Goal: Transaction & Acquisition: Book appointment/travel/reservation

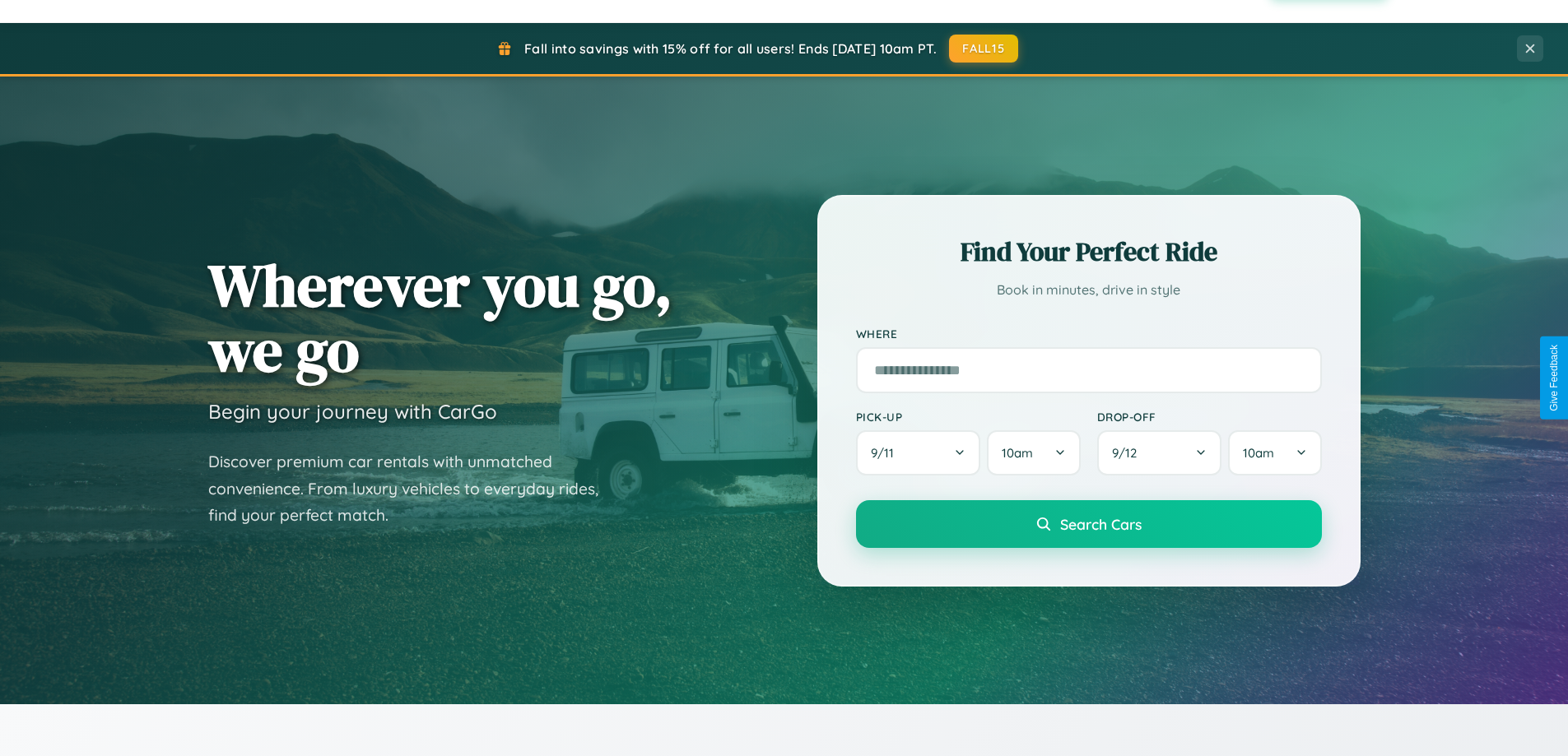
scroll to position [3165, 0]
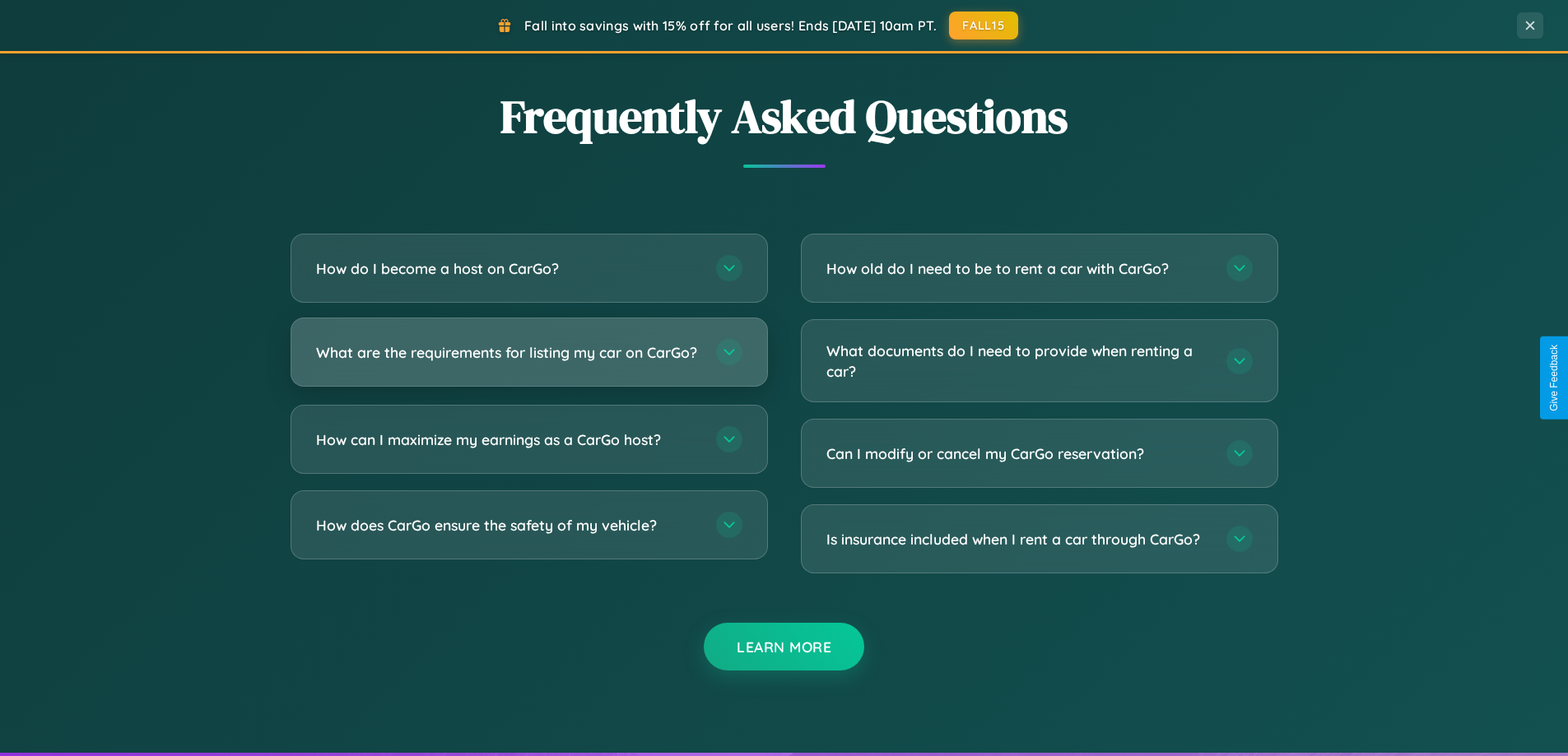
click at [529, 359] on h3 "What are the requirements for listing my car on CarGo?" at bounding box center [508, 352] width 384 height 21
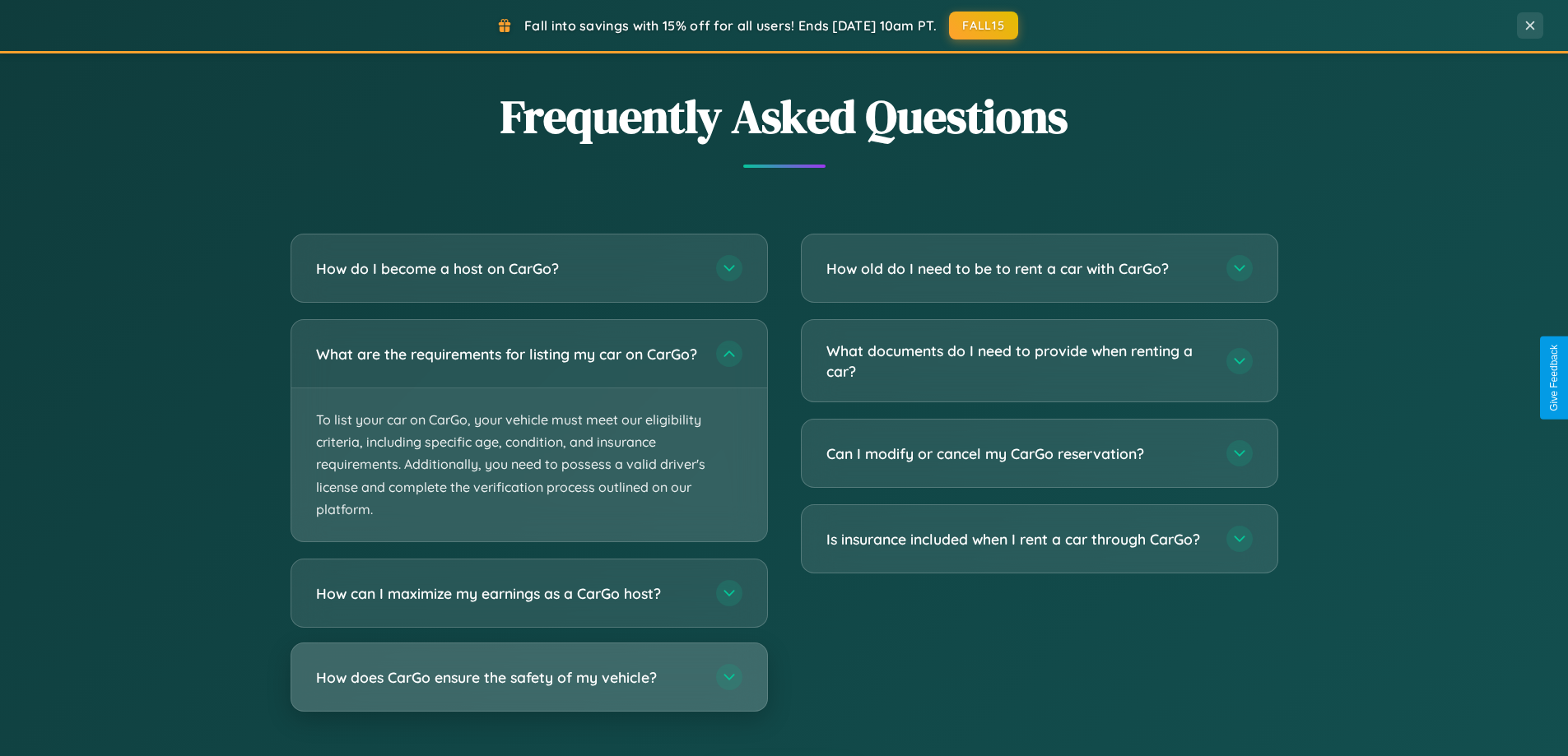
click at [529, 687] on h3 "How does CarGo ensure the safety of my vehicle?" at bounding box center [508, 678] width 384 height 21
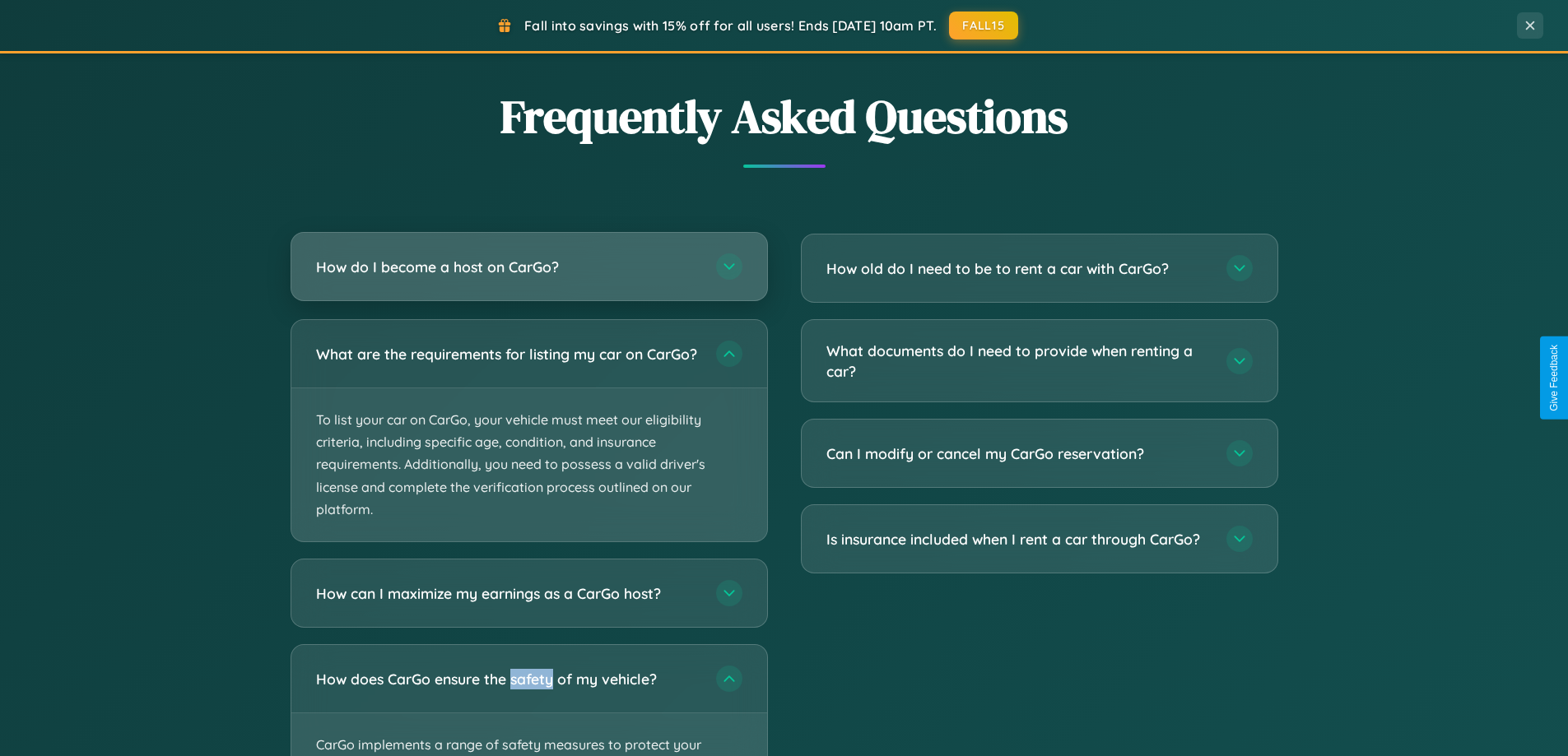
click at [529, 267] on h3 "How do I become a host on CarGo?" at bounding box center [508, 267] width 384 height 21
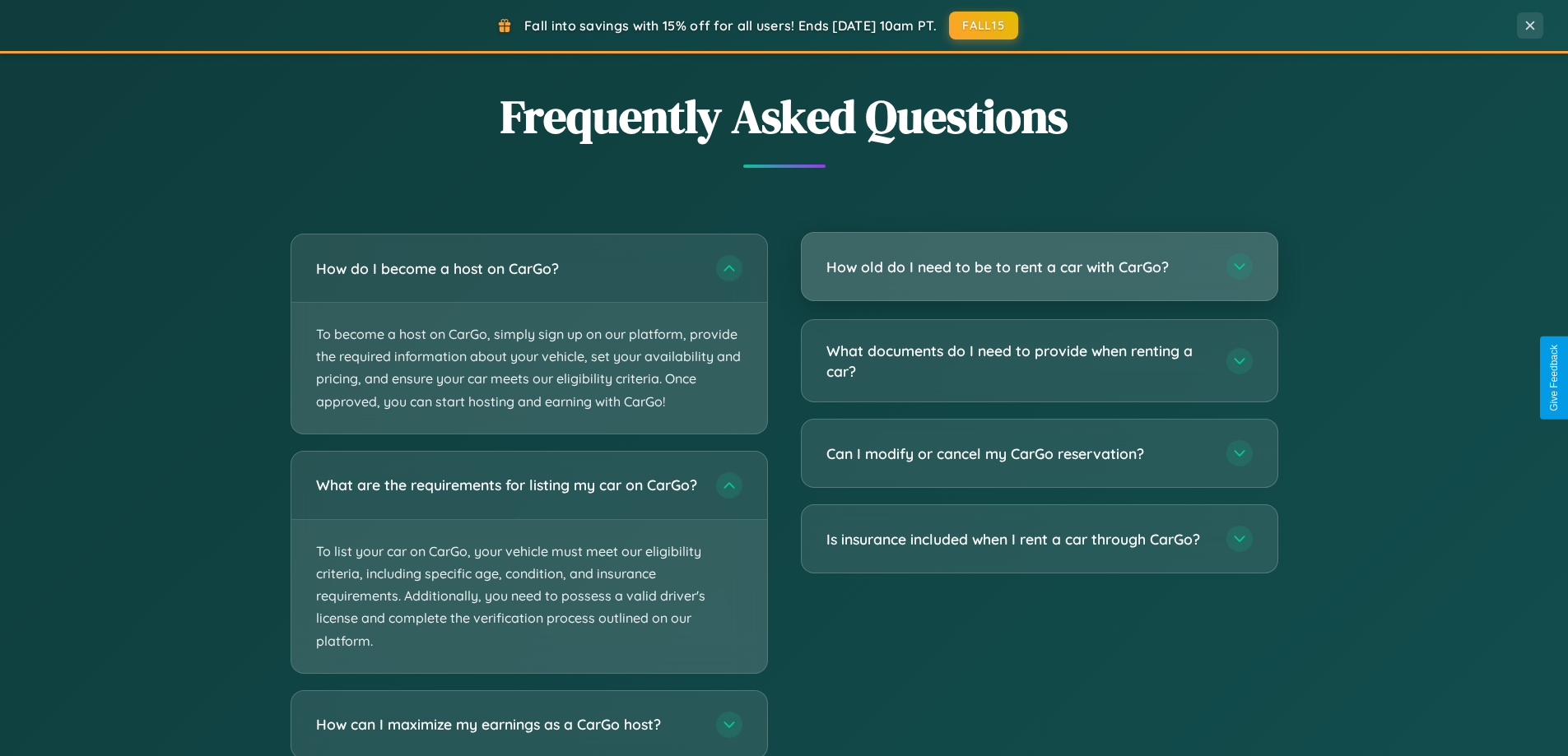
click at [1038, 266] on h3 "How old do I need to be to rent a car with CarGo?" at bounding box center [1018, 267] width 384 height 21
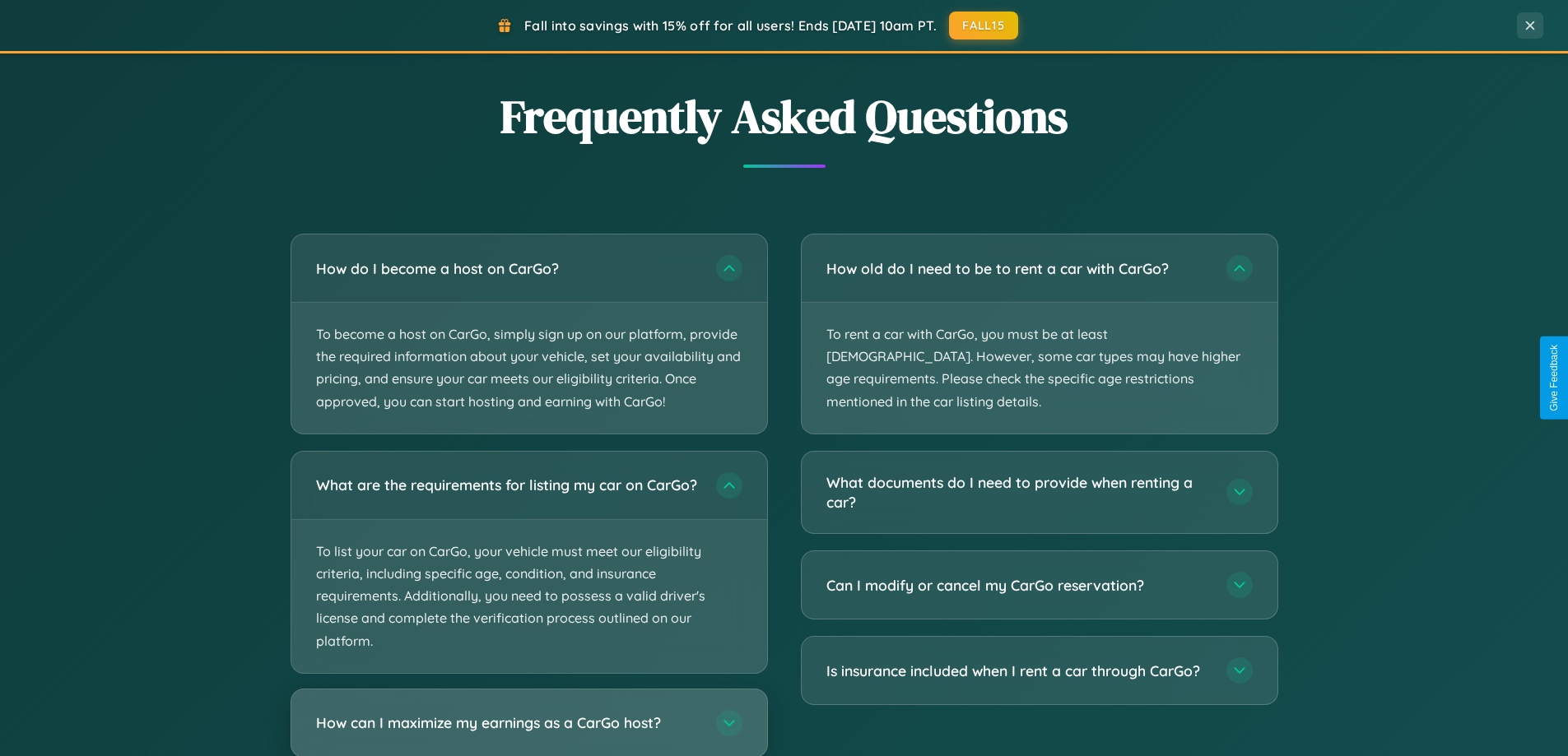
click at [529, 729] on h3 "How can I maximize my earnings as a CarGo host?" at bounding box center [508, 723] width 384 height 21
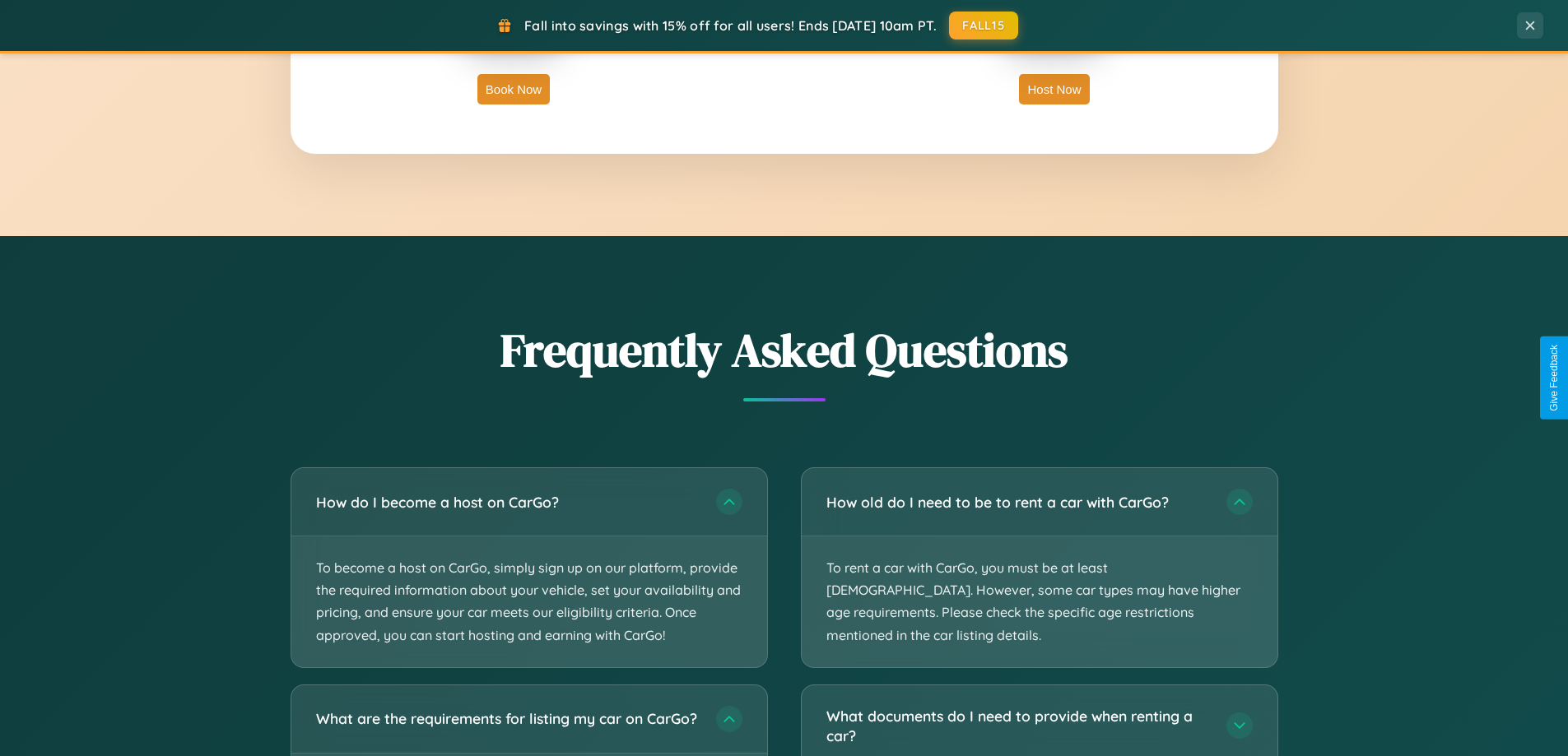
scroll to position [0, 0]
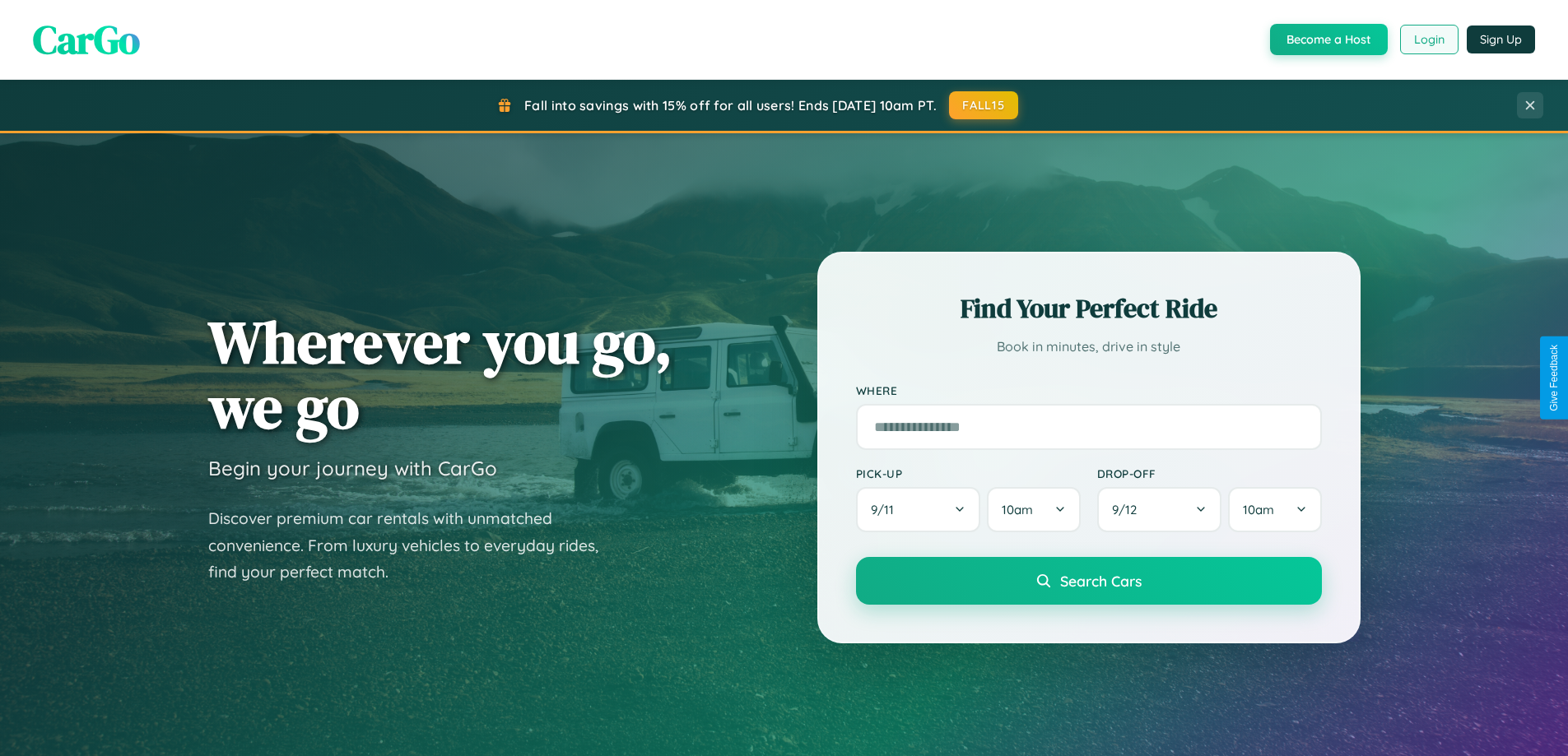
click at [1428, 39] on button "Login" at bounding box center [1428, 39] width 58 height 30
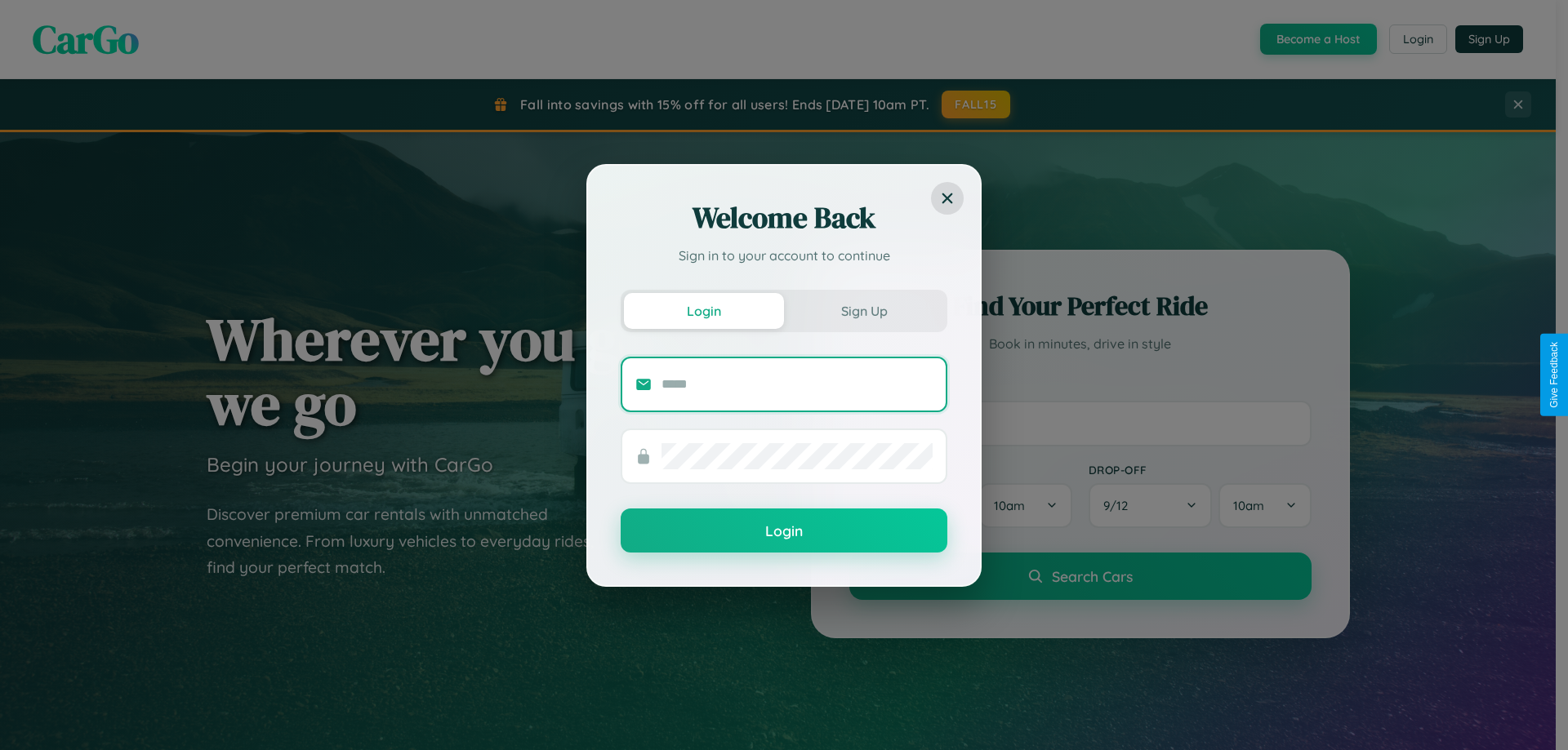
click at [797, 384] on input "text" at bounding box center [797, 384] width 271 height 26
type input "**********"
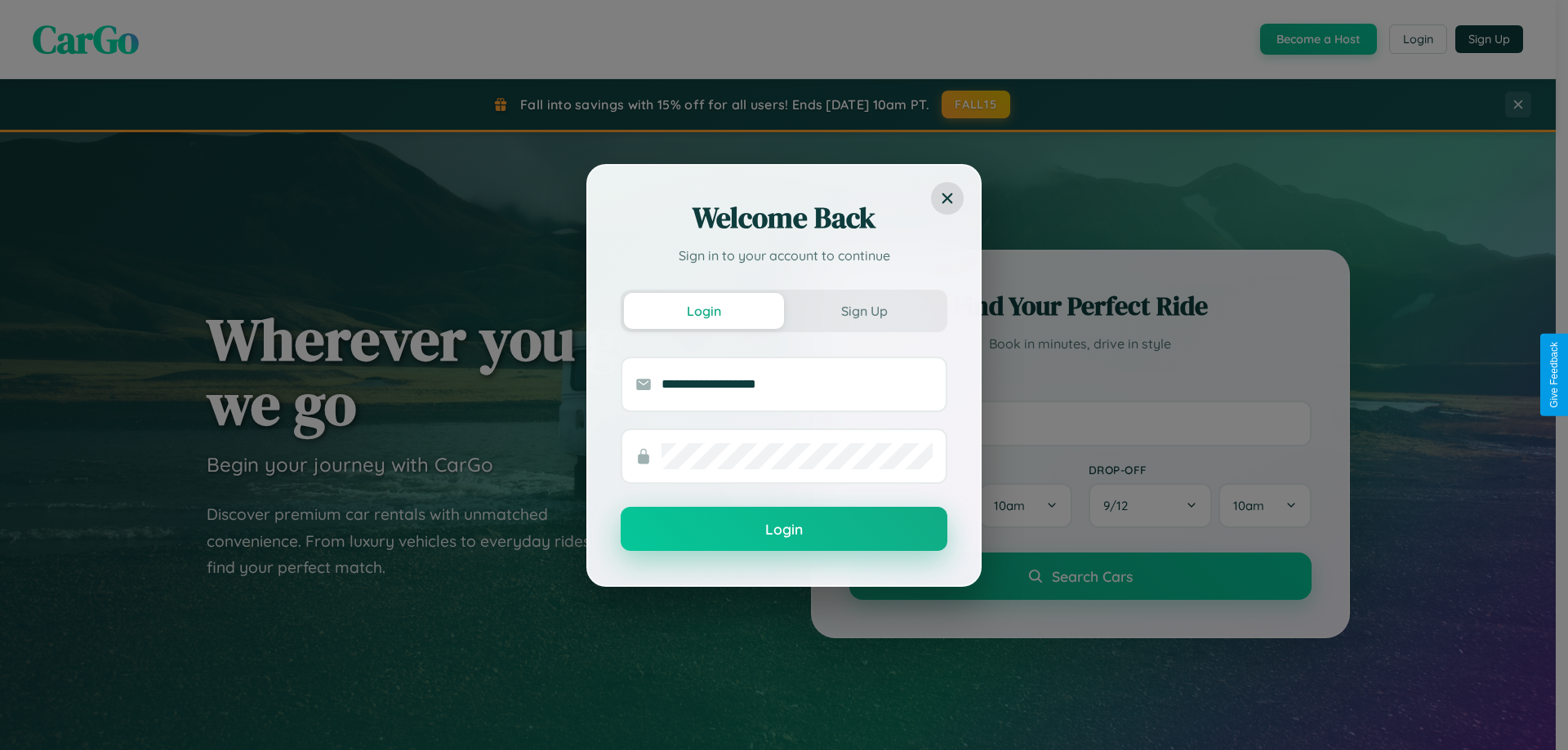
click at [784, 529] on button "Login" at bounding box center [783, 529] width 327 height 44
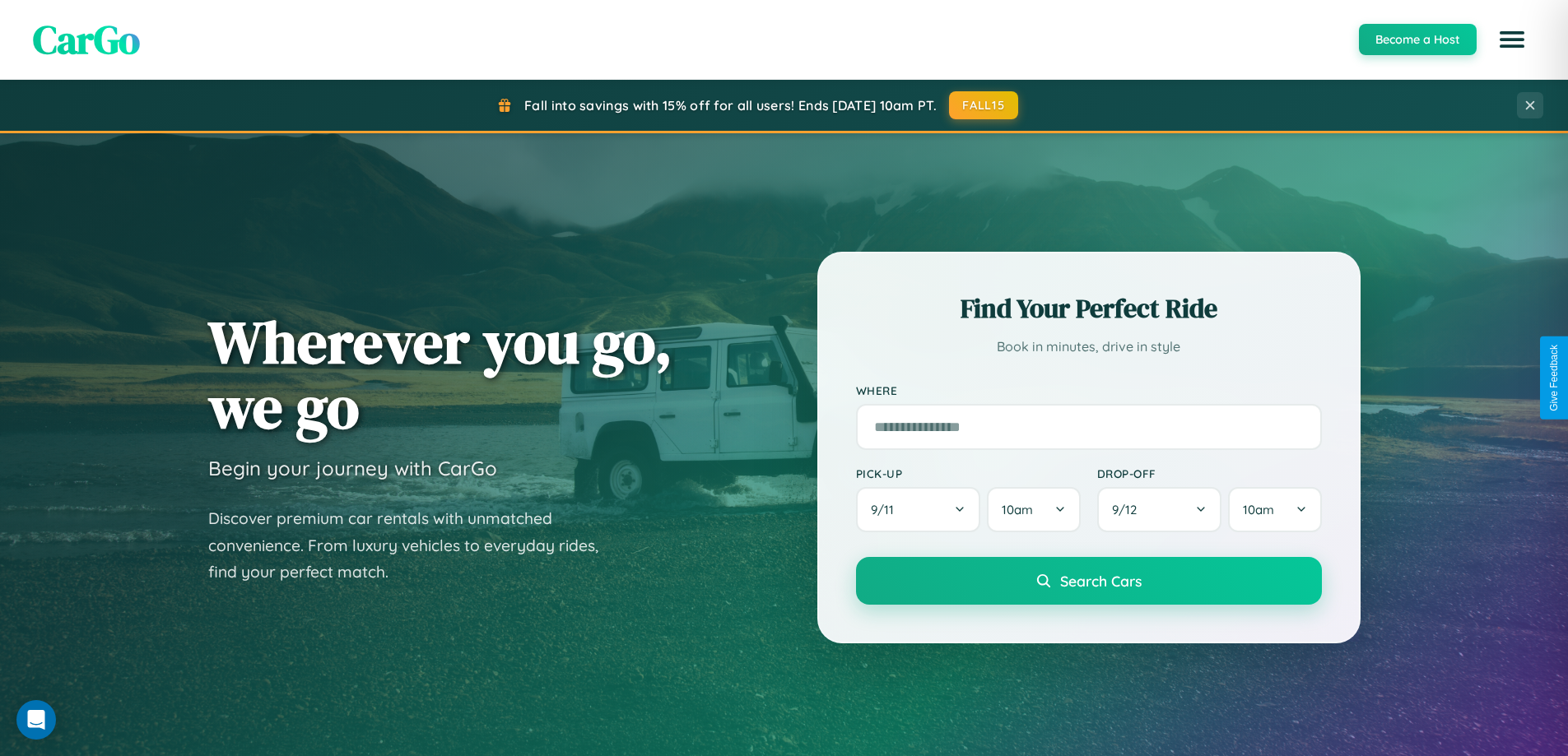
scroll to position [2644, 0]
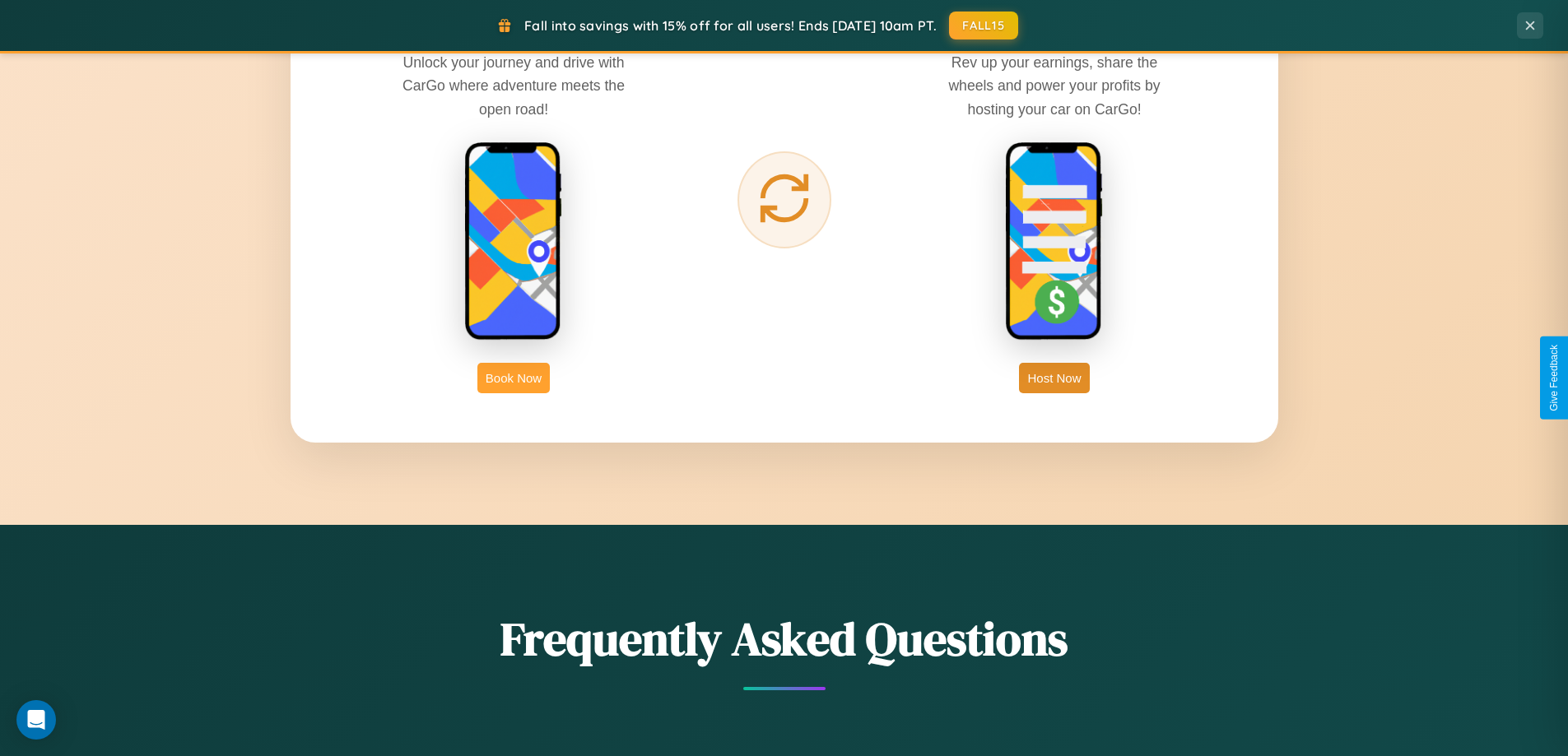
click at [513, 378] on button "Book Now" at bounding box center [513, 378] width 72 height 30
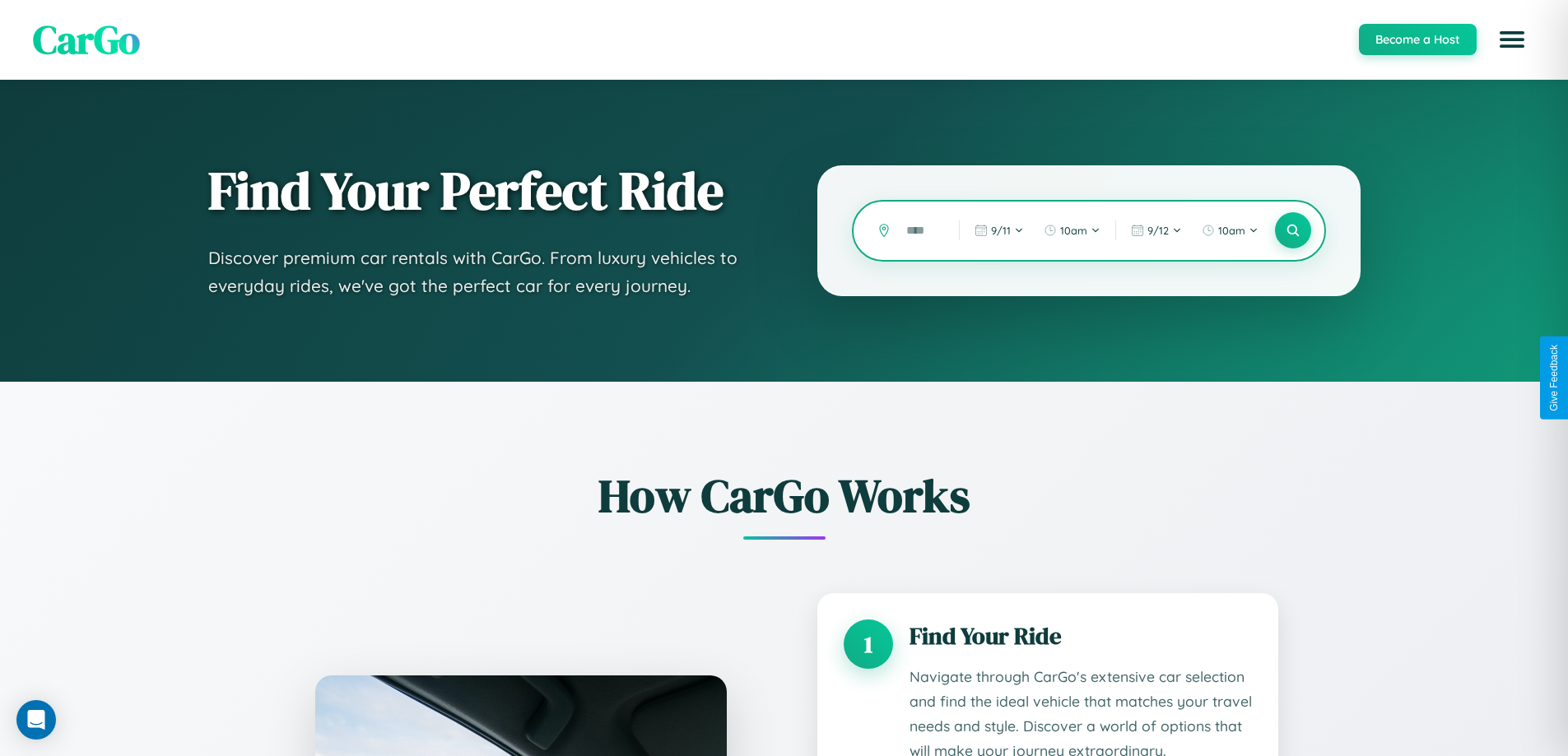
click at [920, 230] on input "text" at bounding box center [919, 230] width 44 height 29
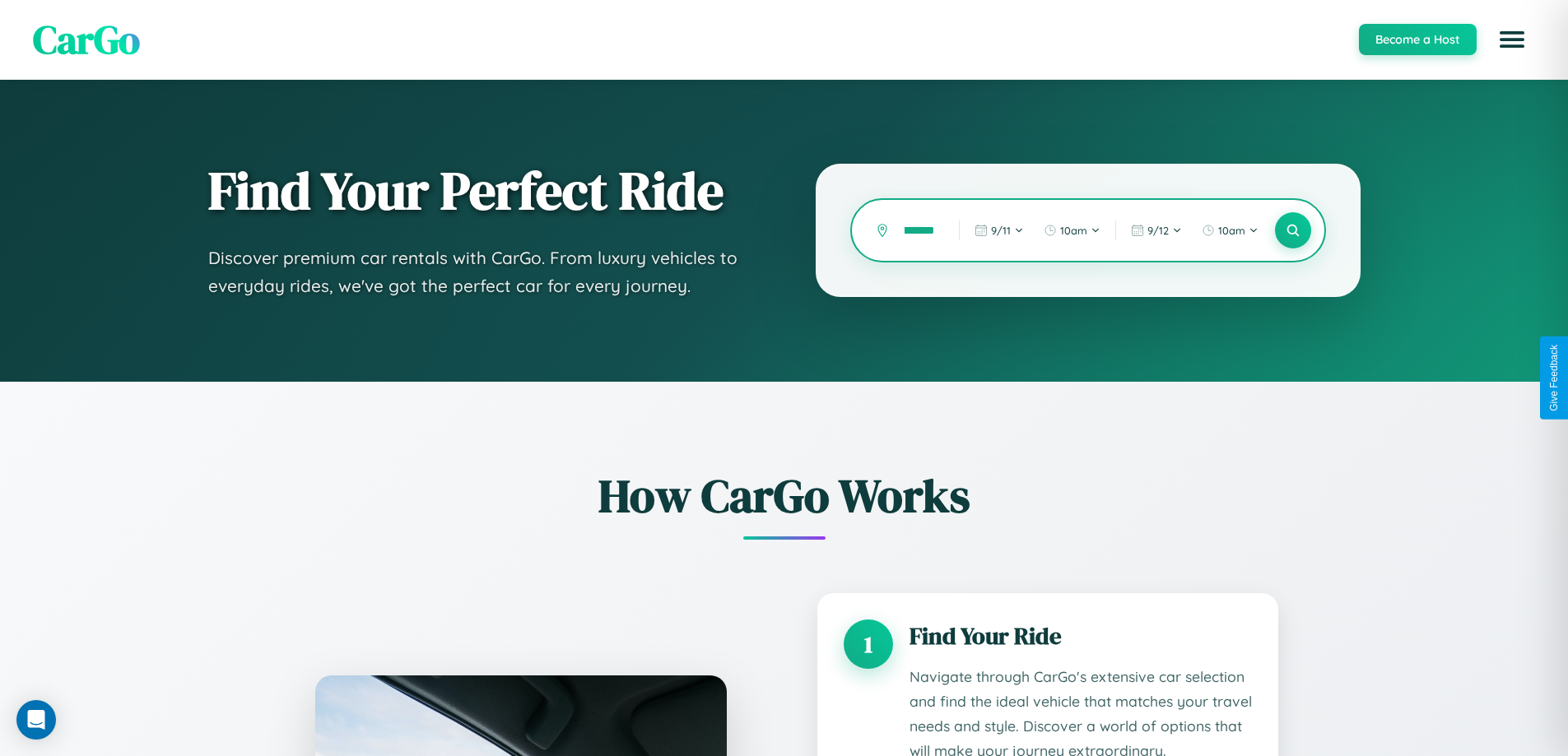
scroll to position [0, 19]
type input "*******"
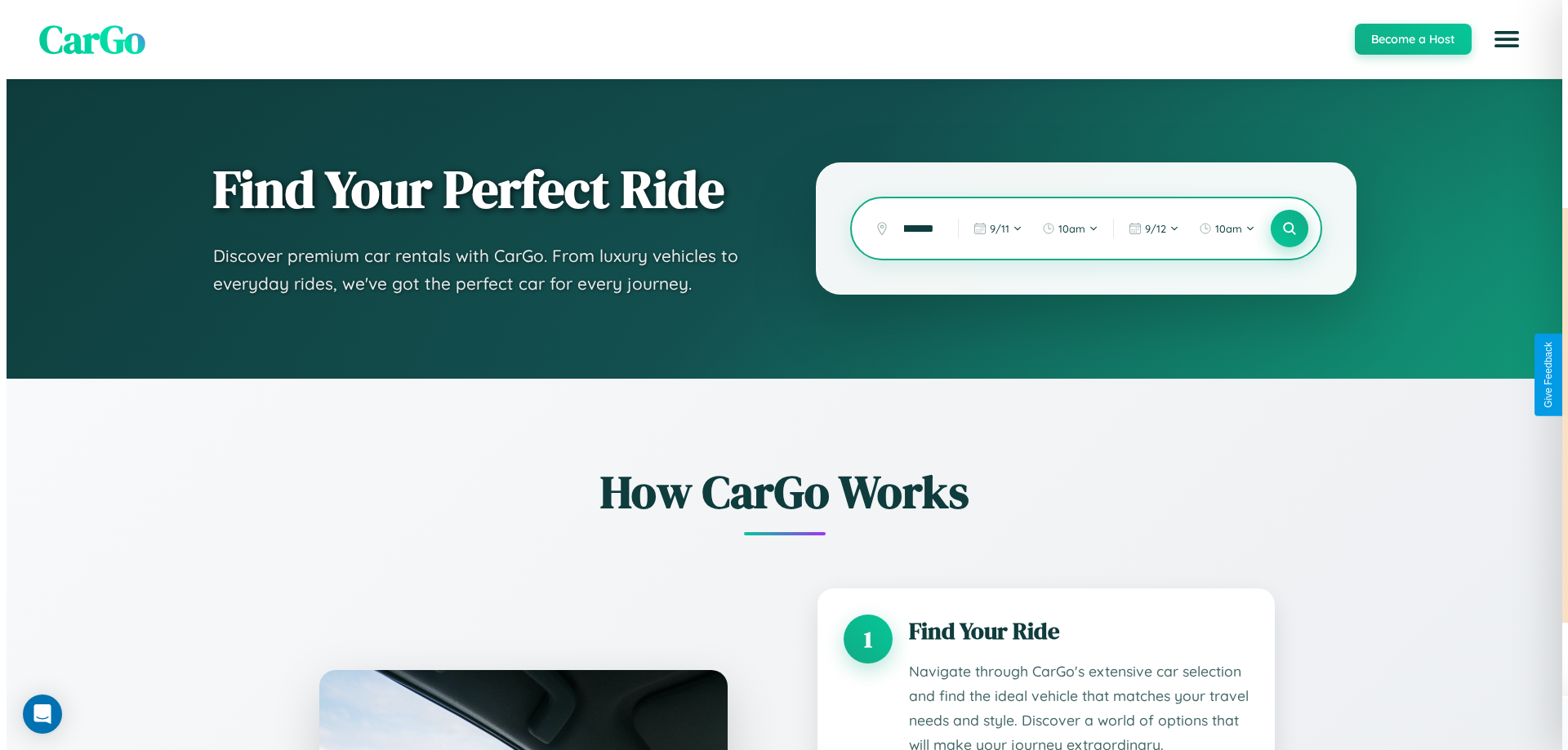
scroll to position [0, 0]
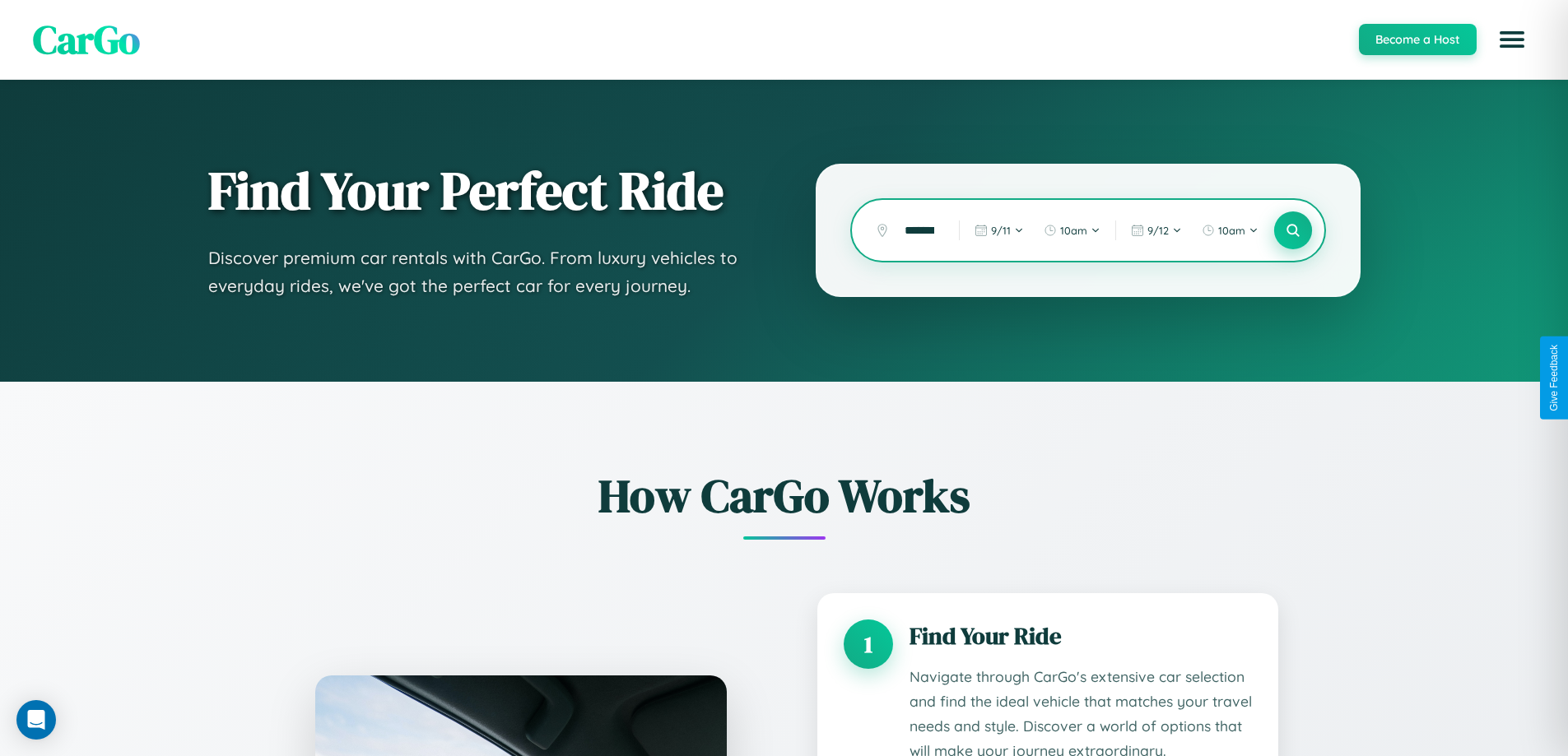
click at [1292, 230] on icon at bounding box center [1293, 231] width 16 height 16
